Goal: Task Accomplishment & Management: Use online tool/utility

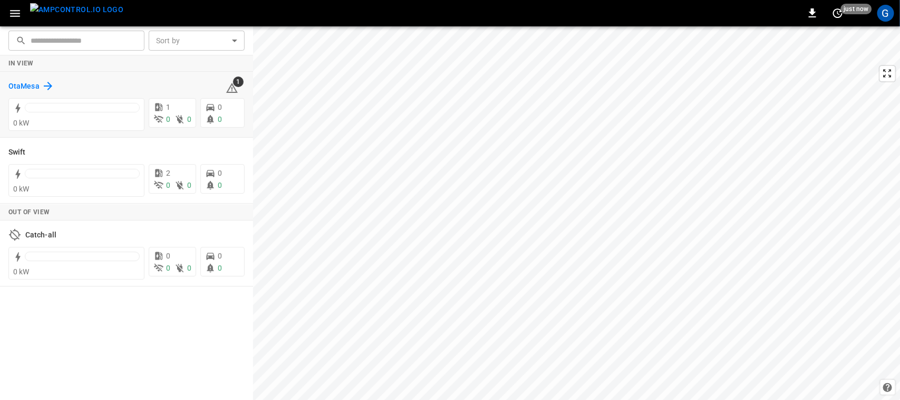
click at [17, 84] on h6 "OtaMesa" at bounding box center [23, 87] width 31 height 12
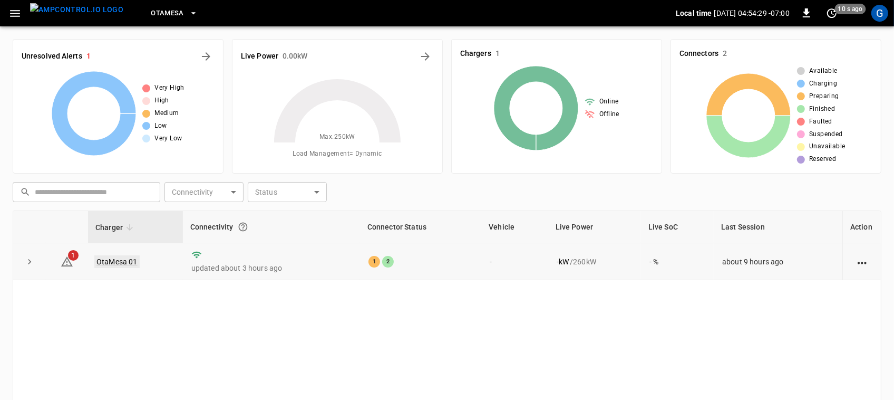
click at [118, 260] on link "OtaMesa 01" at bounding box center [116, 261] width 45 height 13
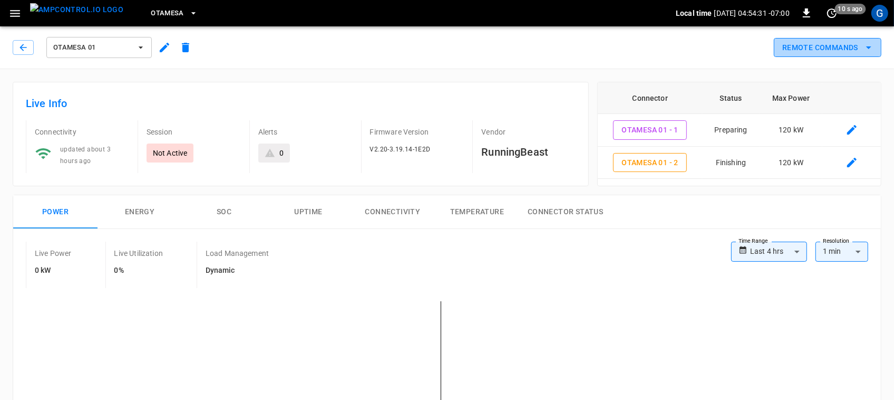
click at [824, 48] on button "Remote Commands" at bounding box center [828, 48] width 108 height 20
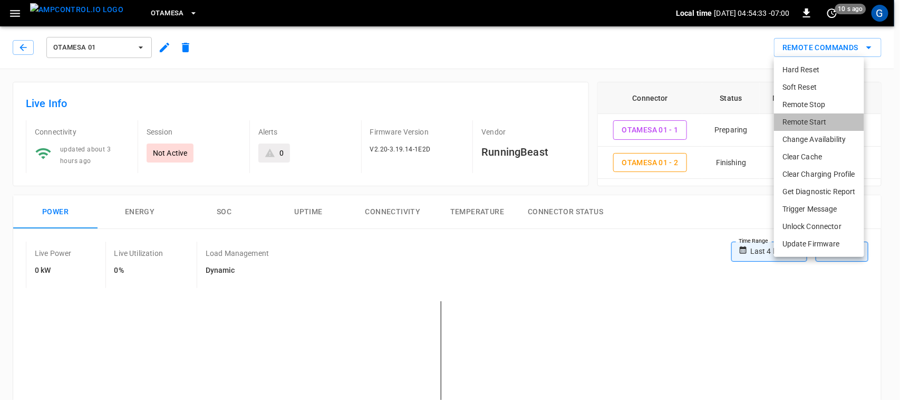
click at [803, 119] on li "Remote Start" at bounding box center [819, 121] width 90 height 17
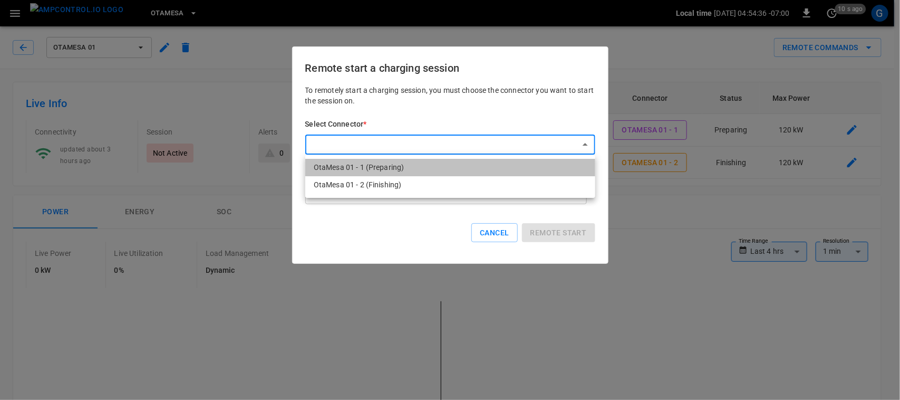
click at [451, 172] on li "OtaMesa 01 - 1 (Preparing)" at bounding box center [450, 167] width 290 height 17
type input "**********"
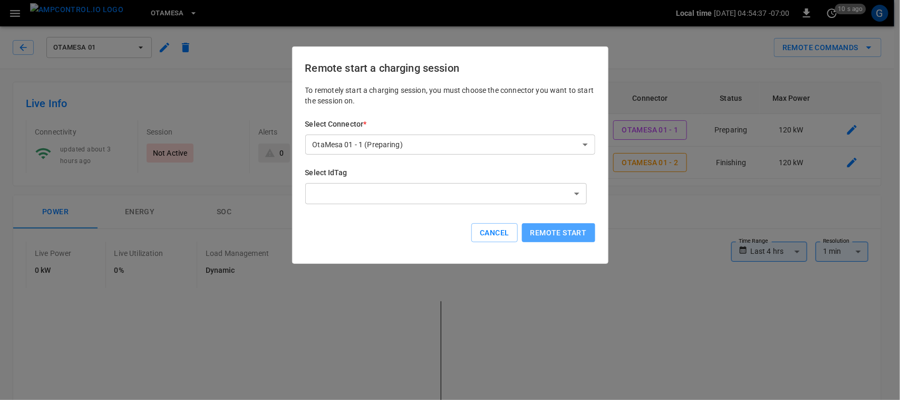
click at [564, 227] on button "Remote start" at bounding box center [558, 233] width 73 height 20
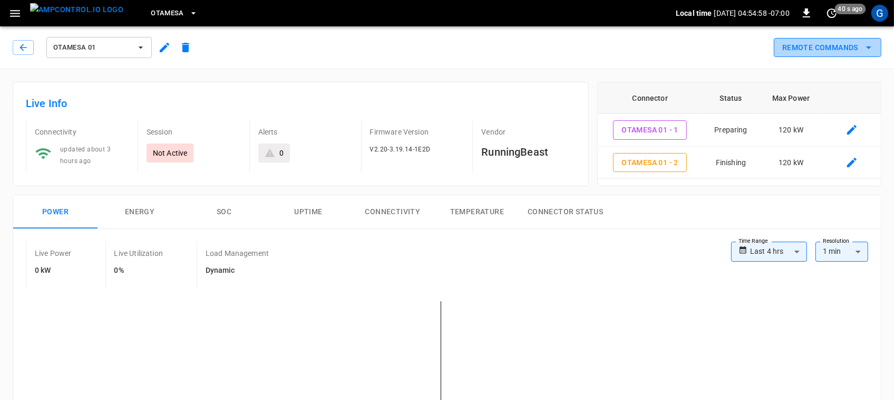
click at [813, 45] on button "Remote Commands" at bounding box center [828, 48] width 108 height 20
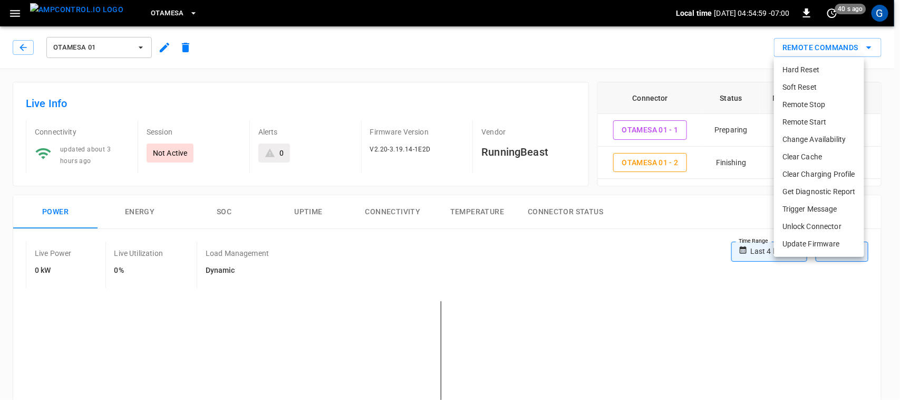
click at [806, 121] on li "Remote Start" at bounding box center [819, 121] width 90 height 17
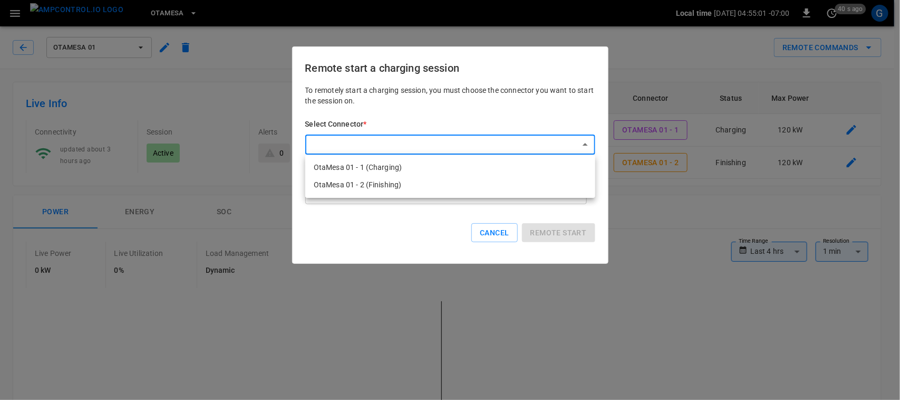
click at [401, 230] on div at bounding box center [450, 200] width 900 height 400
